Goal: Task Accomplishment & Management: Use online tool/utility

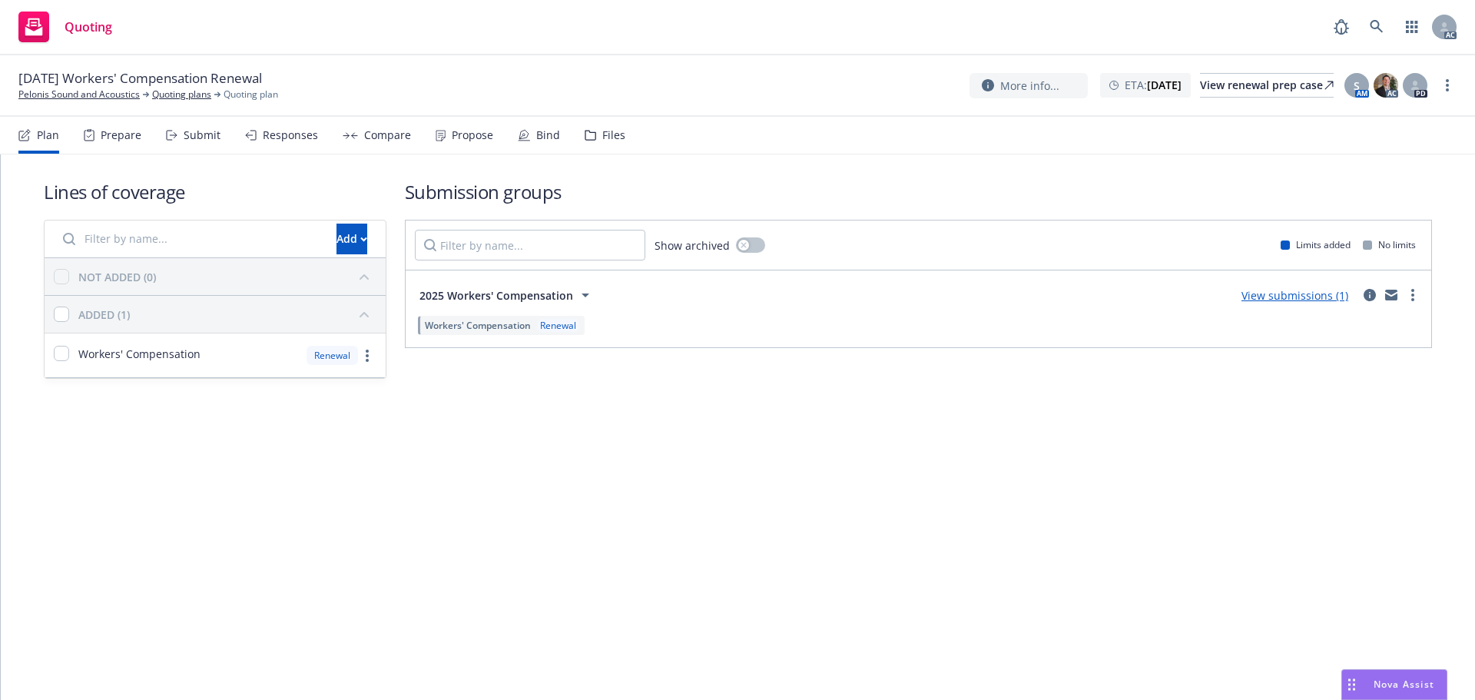
click at [171, 138] on icon at bounding box center [172, 135] width 12 height 11
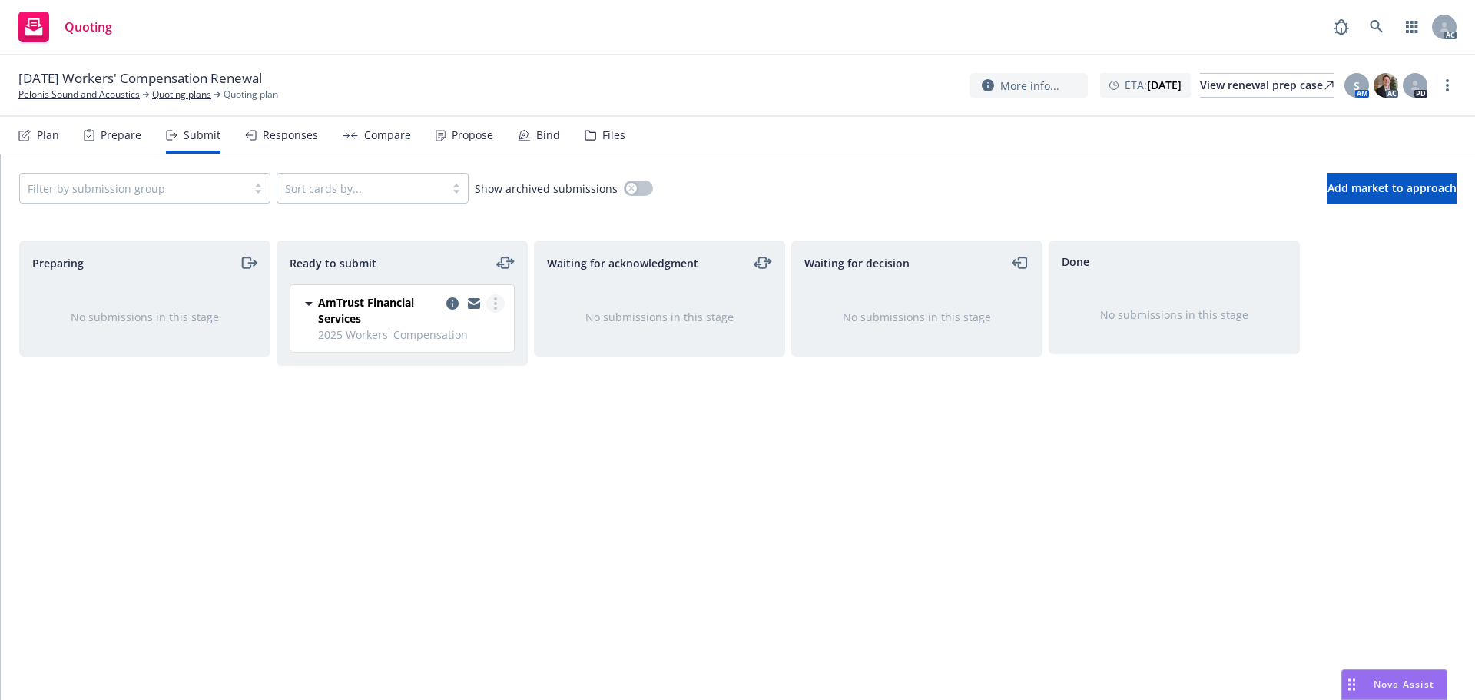
click at [496, 299] on circle "more" at bounding box center [495, 298] width 3 height 3
click at [448, 354] on link "Log acknowledgement" at bounding box center [427, 365] width 154 height 31
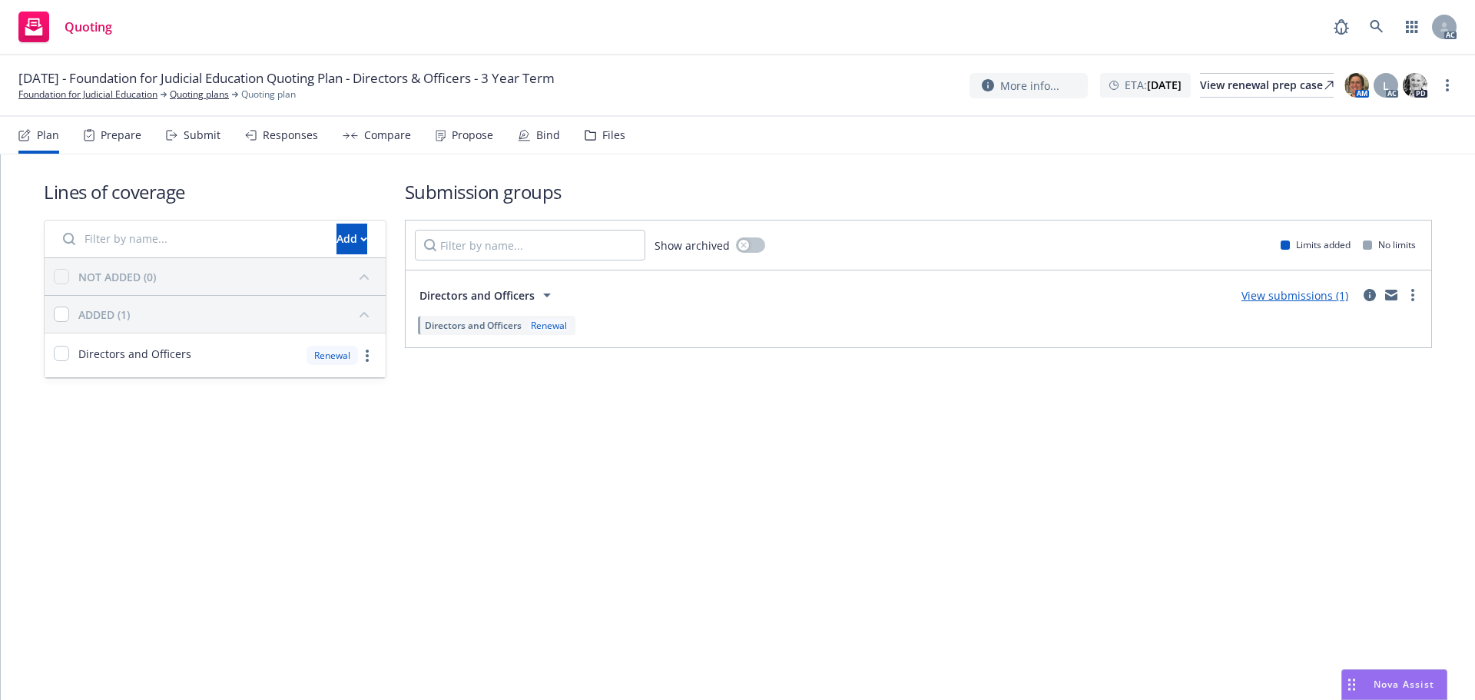
click at [187, 131] on div "Submit" at bounding box center [202, 135] width 37 height 12
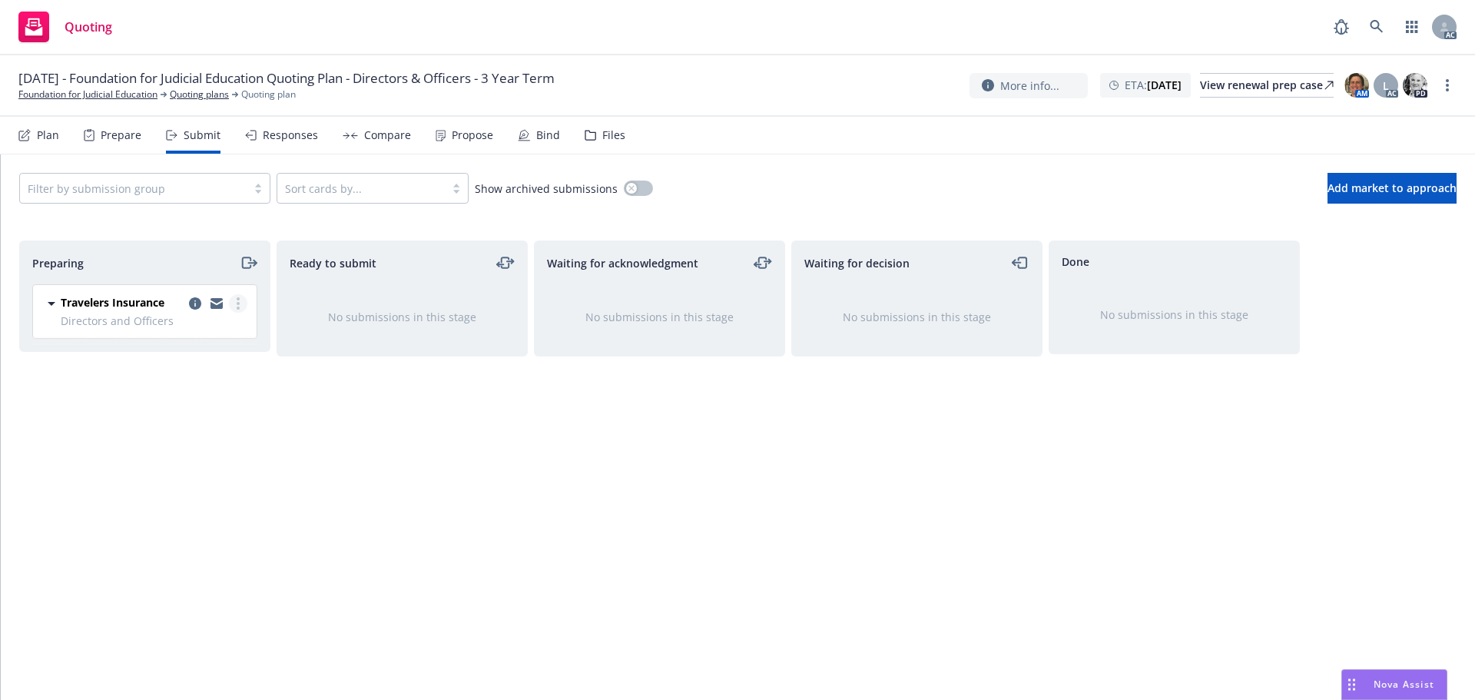
click at [240, 303] on link "more" at bounding box center [238, 303] width 18 height 18
click at [185, 361] on span "Log acknowledgement" at bounding box center [168, 365] width 151 height 15
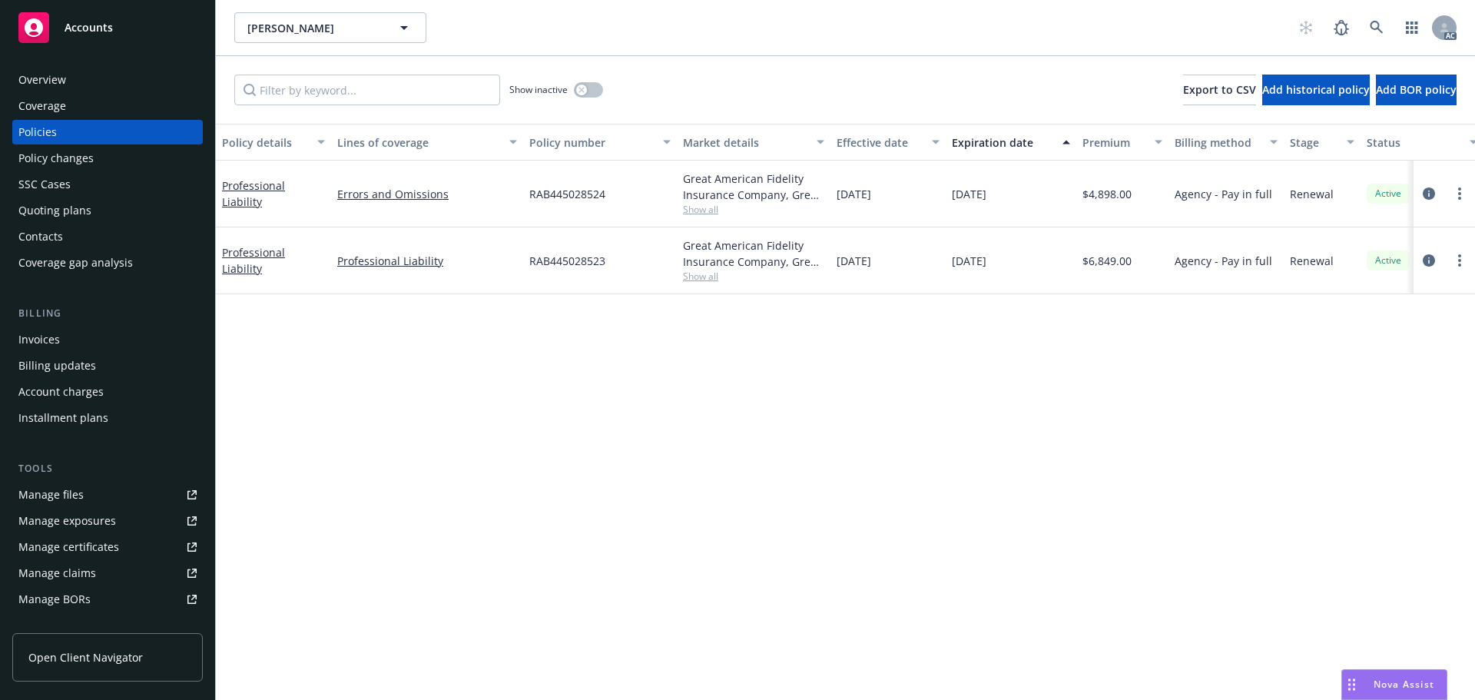
click at [704, 277] on span "Show all" at bounding box center [753, 276] width 141 height 13
click at [698, 210] on span "Show all" at bounding box center [753, 209] width 141 height 13
click at [891, 357] on div "Policy details Lines of coverage Policy number Market details Effective date Ex…" at bounding box center [845, 412] width 1259 height 576
drag, startPoint x: 811, startPoint y: 685, endPoint x: 881, endPoint y: 679, distance: 70.9
click at [881, 679] on div "Policy details Lines of coverage Policy number Market details Effective date Ex…" at bounding box center [845, 412] width 1259 height 576
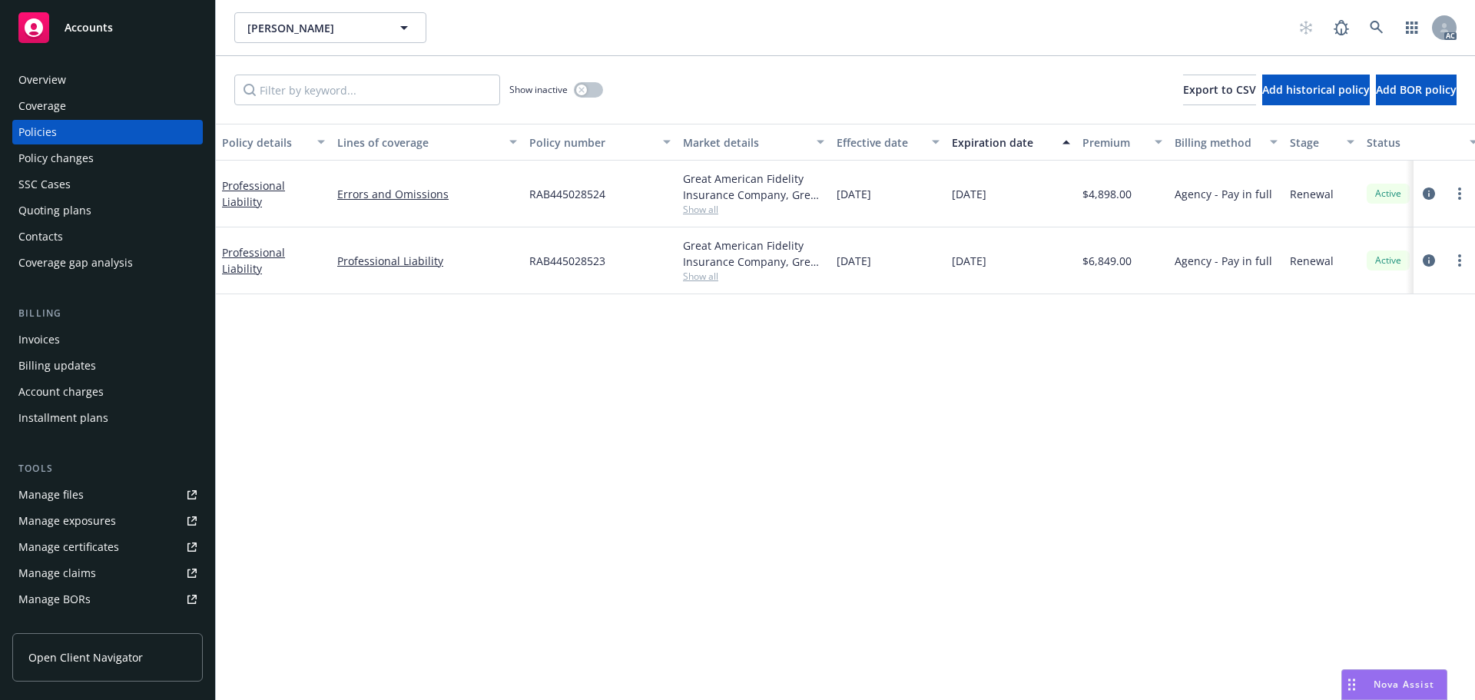
click at [930, 509] on div "Policy details Lines of coverage Policy number Market details Effective date Ex…" at bounding box center [845, 412] width 1259 height 576
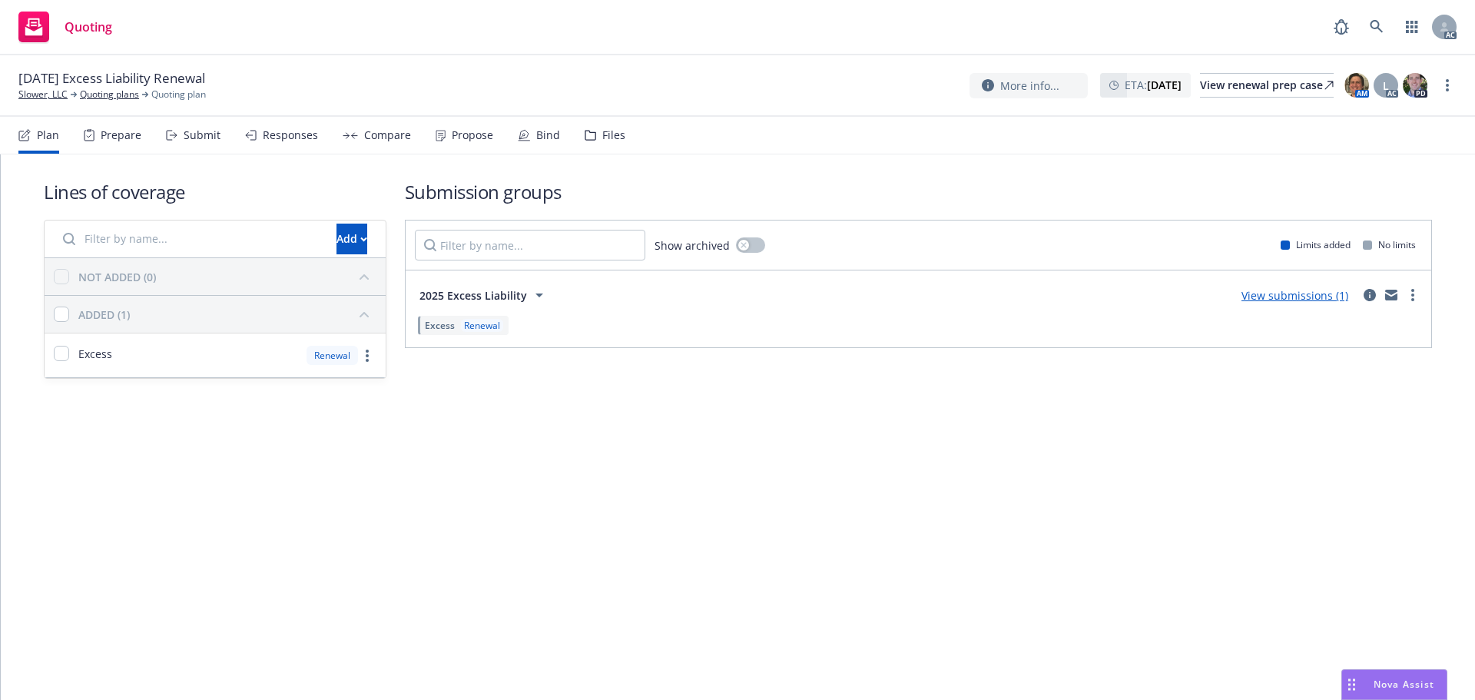
click at [206, 131] on div "Submit" at bounding box center [202, 135] width 37 height 12
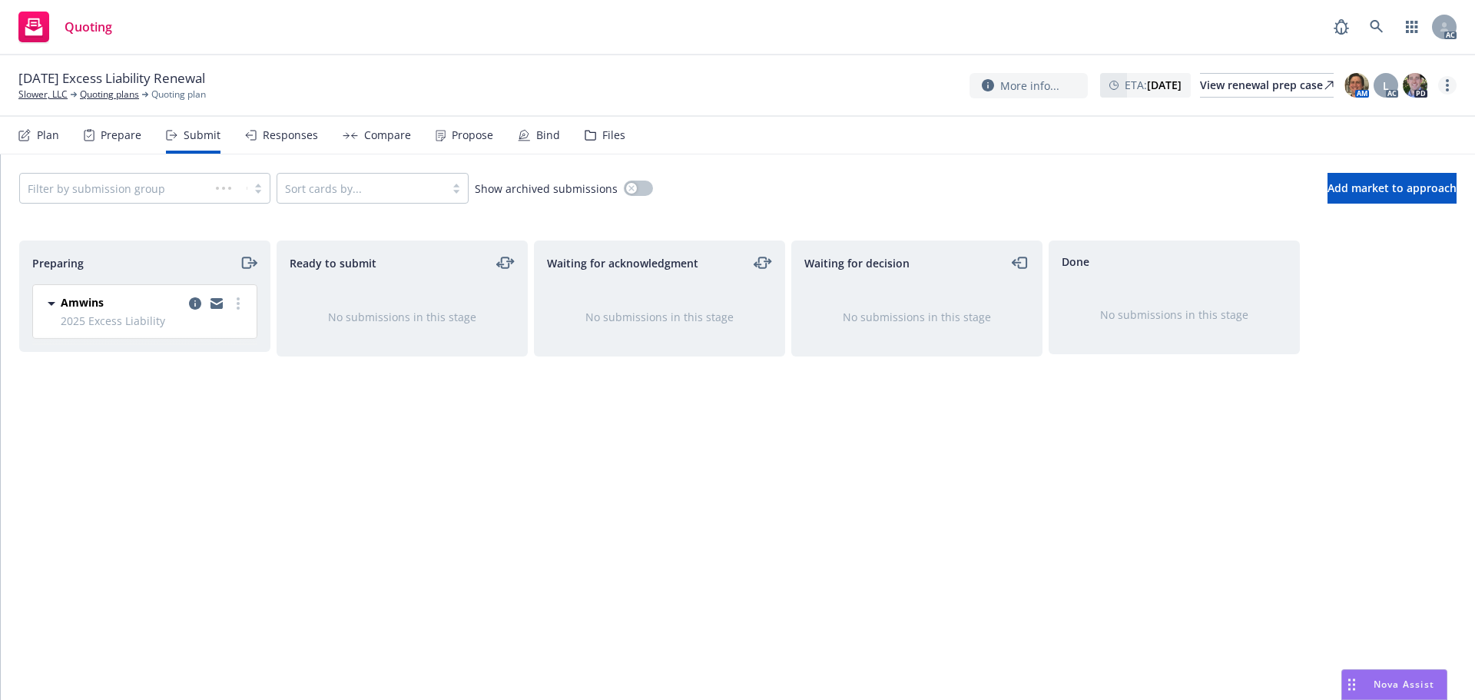
click at [1448, 87] on icon "more" at bounding box center [1447, 85] width 3 height 12
click at [1401, 116] on link "Copy logging email" at bounding box center [1370, 116] width 171 height 31
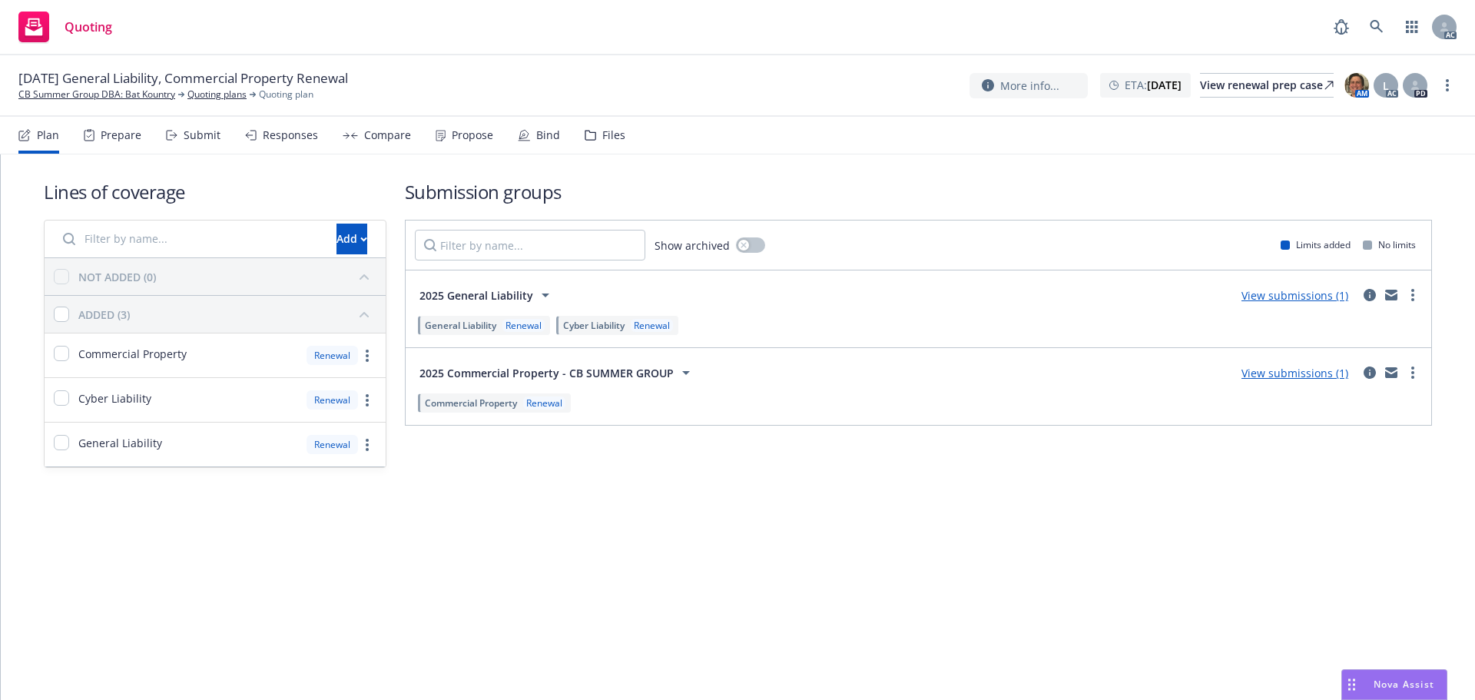
click at [186, 140] on div "Submit" at bounding box center [202, 135] width 37 height 12
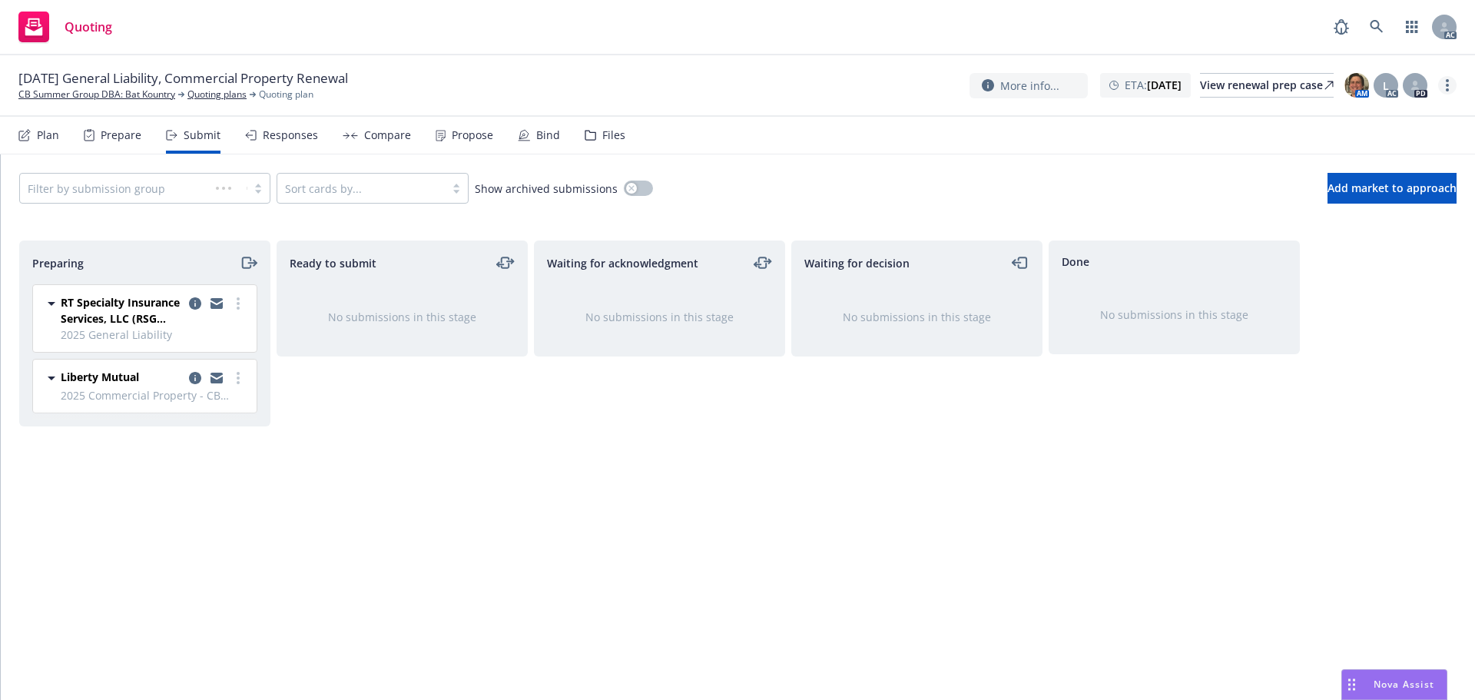
click at [1445, 83] on link "more" at bounding box center [1447, 85] width 18 height 18
click at [1391, 113] on link "Copy logging email" at bounding box center [1370, 116] width 171 height 31
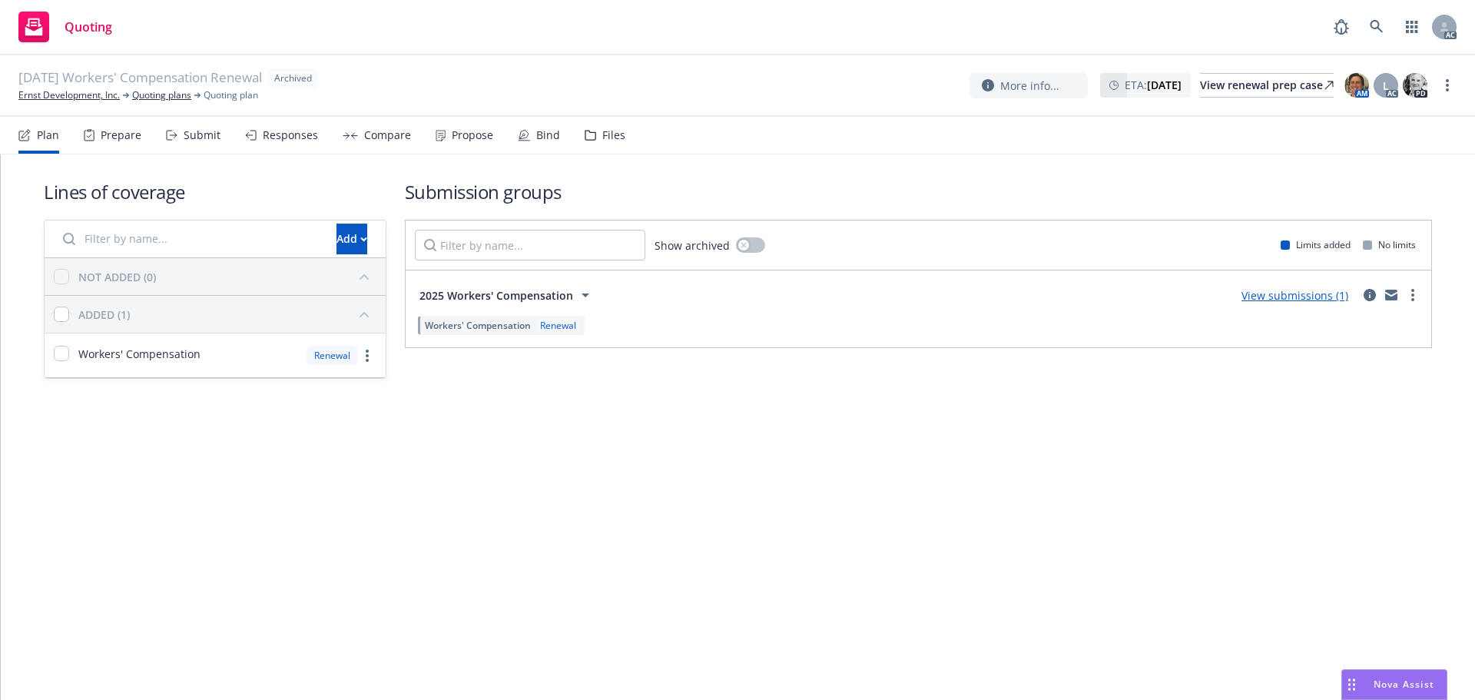
click at [181, 135] on div "Submit" at bounding box center [193, 135] width 55 height 37
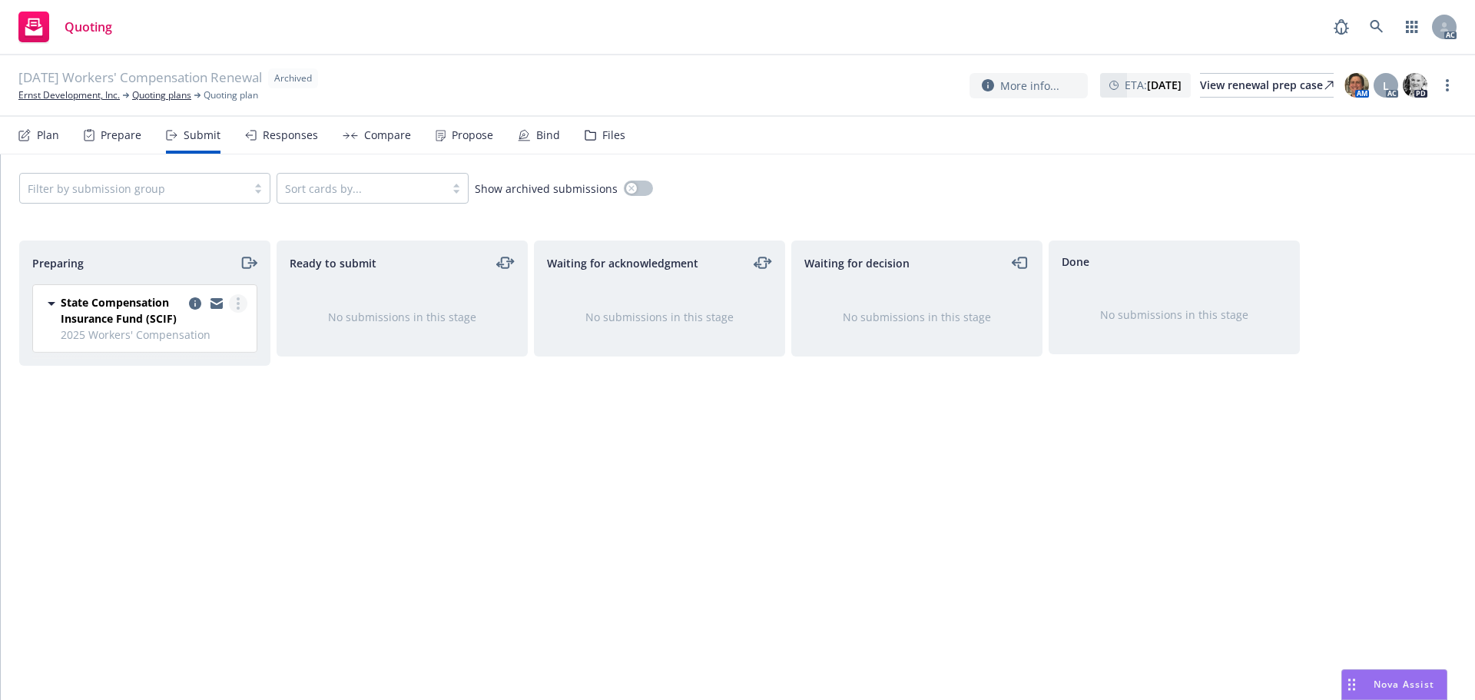
click at [237, 299] on circle "more" at bounding box center [238, 298] width 3 height 3
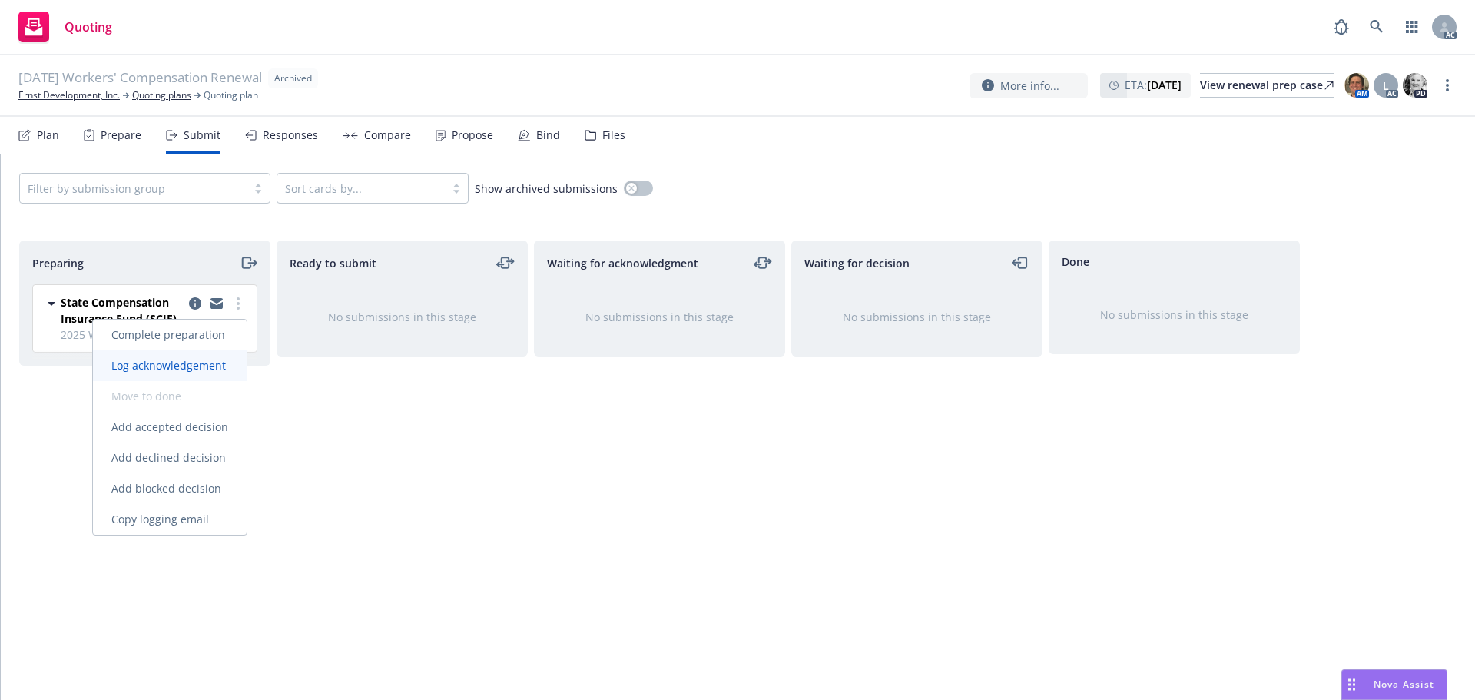
click at [200, 370] on span "Log acknowledgement" at bounding box center [168, 365] width 151 height 15
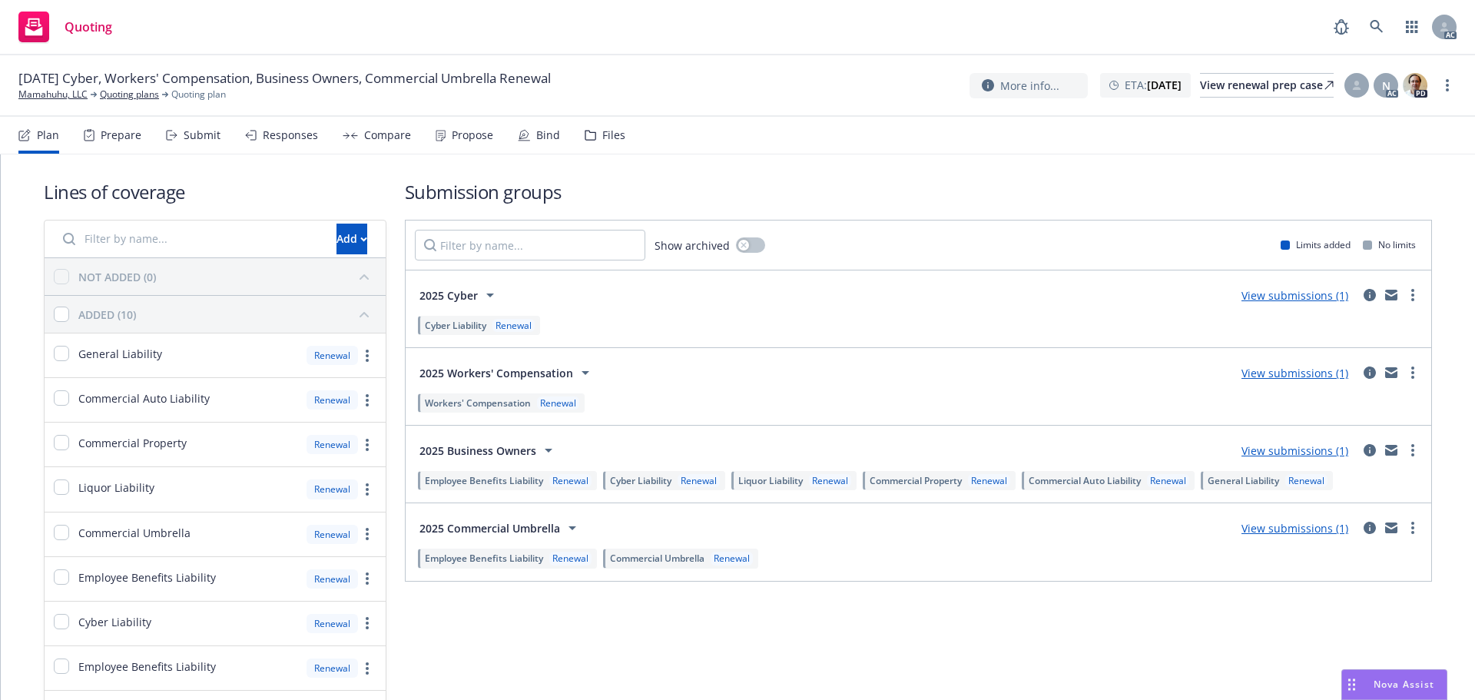
click at [187, 141] on div "Submit" at bounding box center [202, 135] width 37 height 12
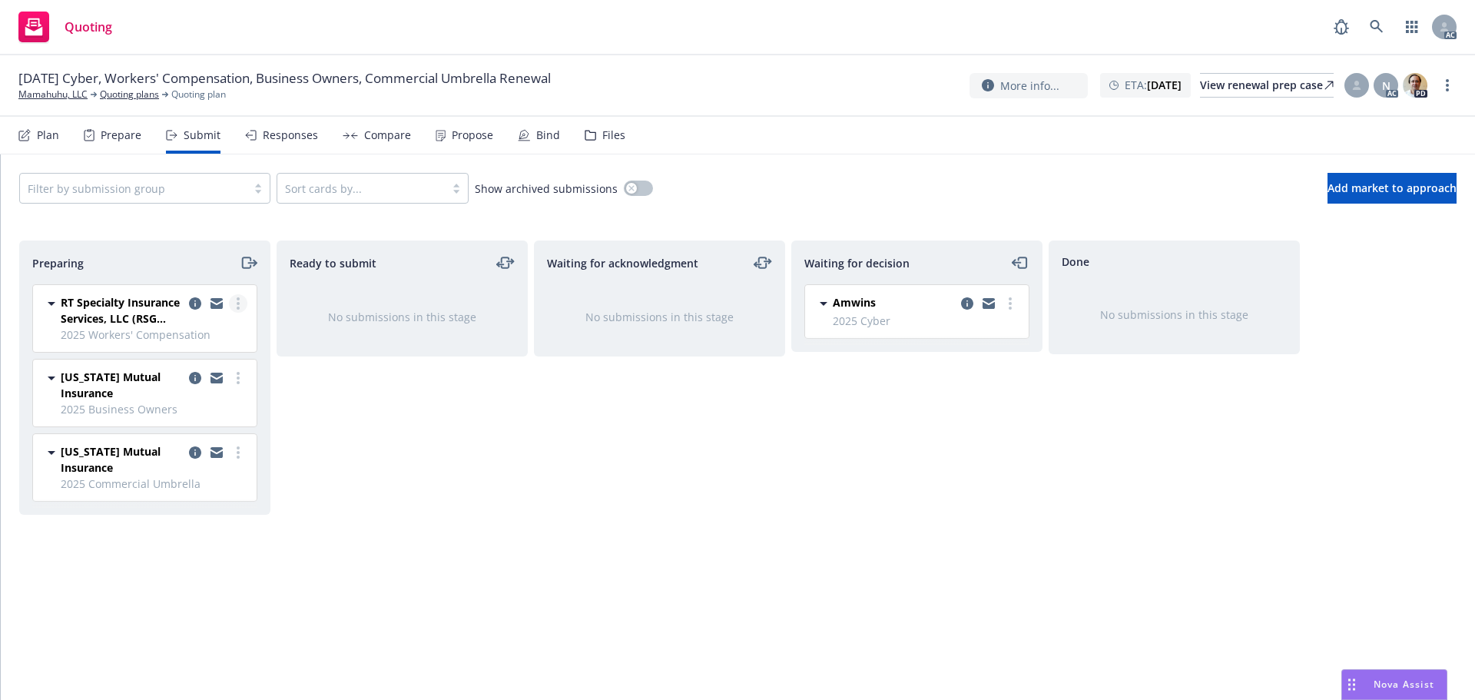
click at [245, 303] on link "more" at bounding box center [238, 303] width 18 height 18
click at [217, 360] on span "Log acknowledgement" at bounding box center [168, 365] width 151 height 15
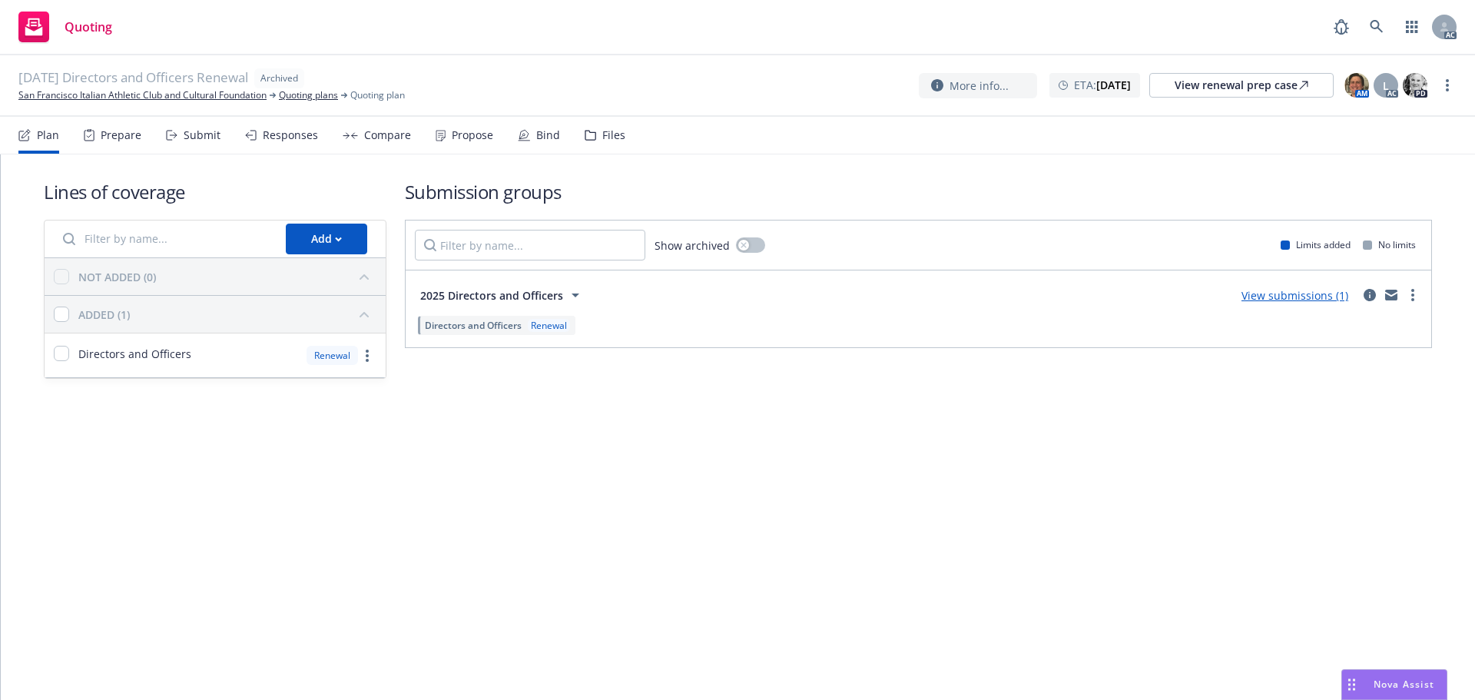
click at [200, 126] on div "Submit" at bounding box center [193, 135] width 55 height 37
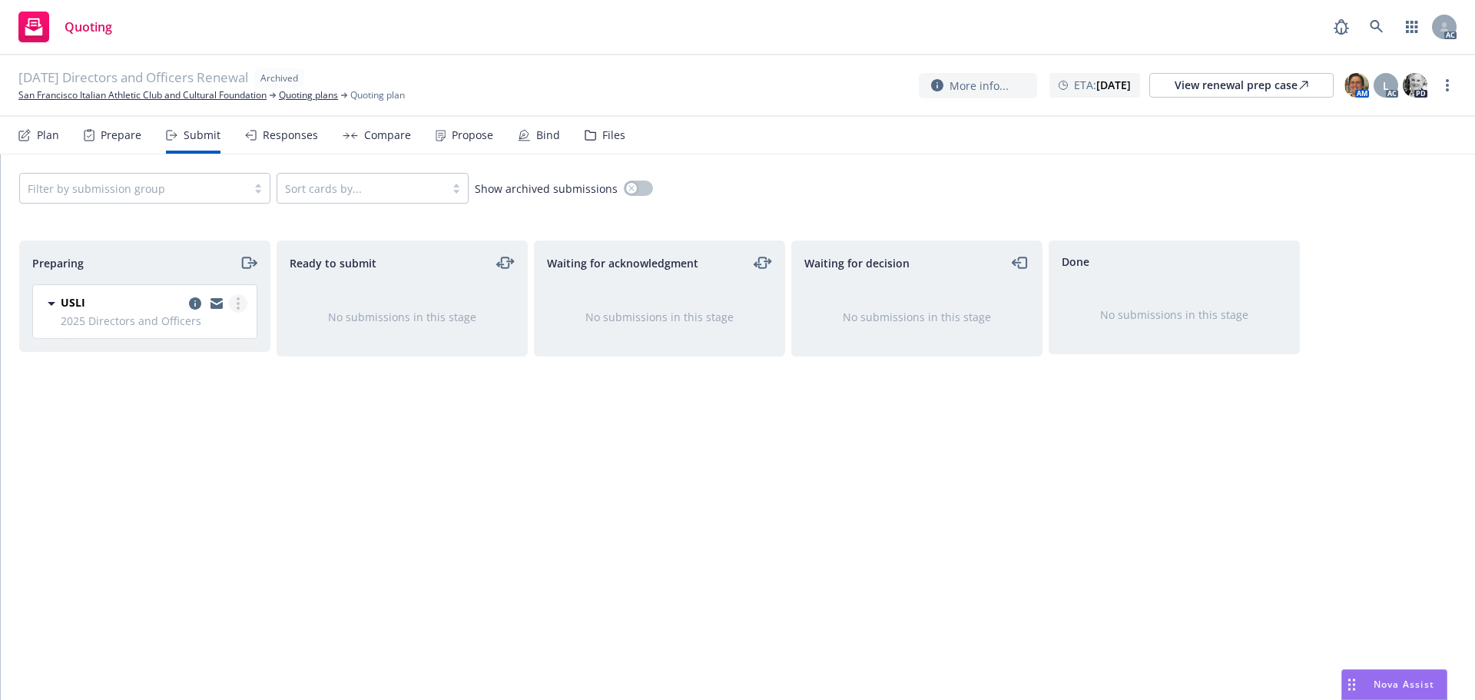
click at [239, 296] on link "more" at bounding box center [238, 303] width 18 height 18
click at [181, 363] on span "Log acknowledgement" at bounding box center [168, 365] width 151 height 15
